Goal: Task Accomplishment & Management: Manage account settings

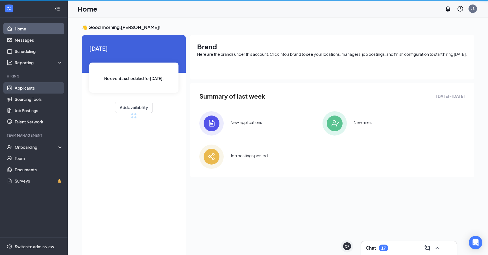
click at [25, 88] on link "Applicants" at bounding box center [39, 87] width 48 height 11
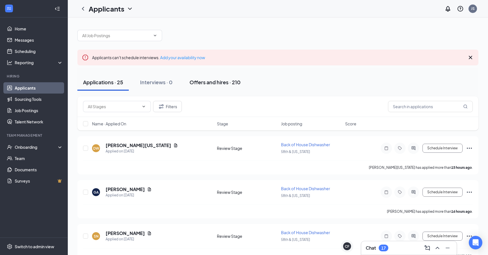
click at [218, 79] on div "Offers and hires · 210" at bounding box center [214, 82] width 51 height 7
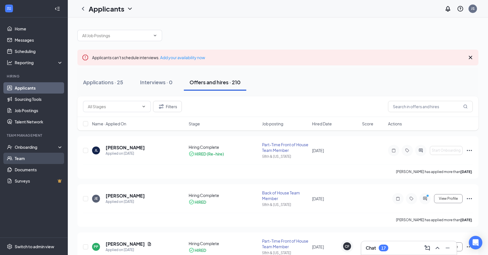
click at [30, 154] on link "Team" at bounding box center [39, 158] width 48 height 11
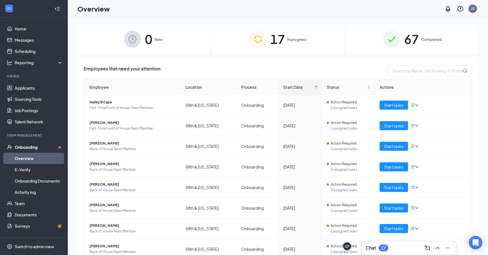
click at [295, 38] on span "In progress" at bounding box center [296, 40] width 19 height 6
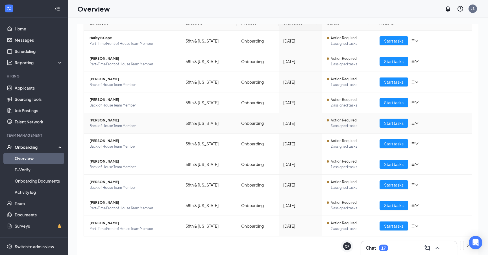
scroll to position [65, 0]
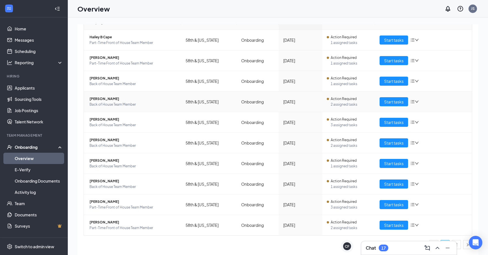
click at [419, 101] on div "Start tasks" at bounding box center [423, 101] width 88 height 9
click at [417, 101] on icon "down" at bounding box center [416, 102] width 3 height 2
click at [336, 108] on td "Action Required 2 assigned tasks" at bounding box center [348, 102] width 53 height 21
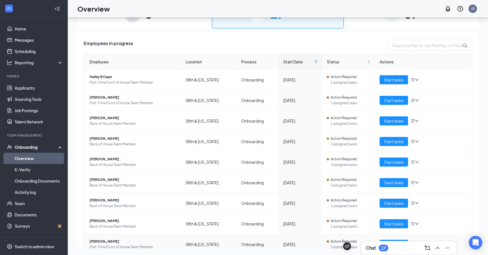
scroll to position [0, 0]
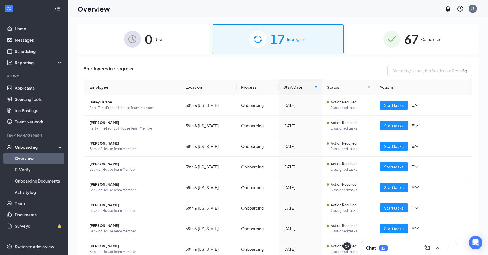
click at [16, 146] on div "Onboarding" at bounding box center [36, 148] width 43 height 6
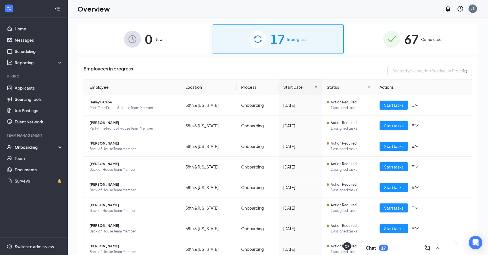
click at [24, 149] on div "Onboarding" at bounding box center [36, 148] width 43 height 6
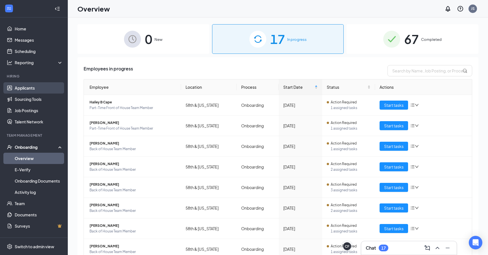
click at [23, 87] on link "Applicants" at bounding box center [39, 87] width 48 height 11
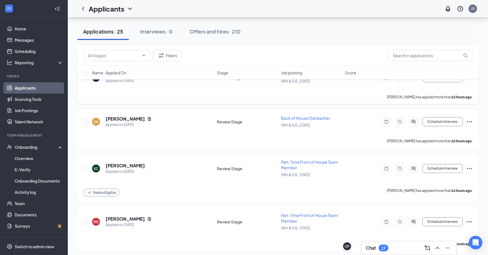
scroll to position [121, 0]
